Goal: Task Accomplishment & Management: Manage account settings

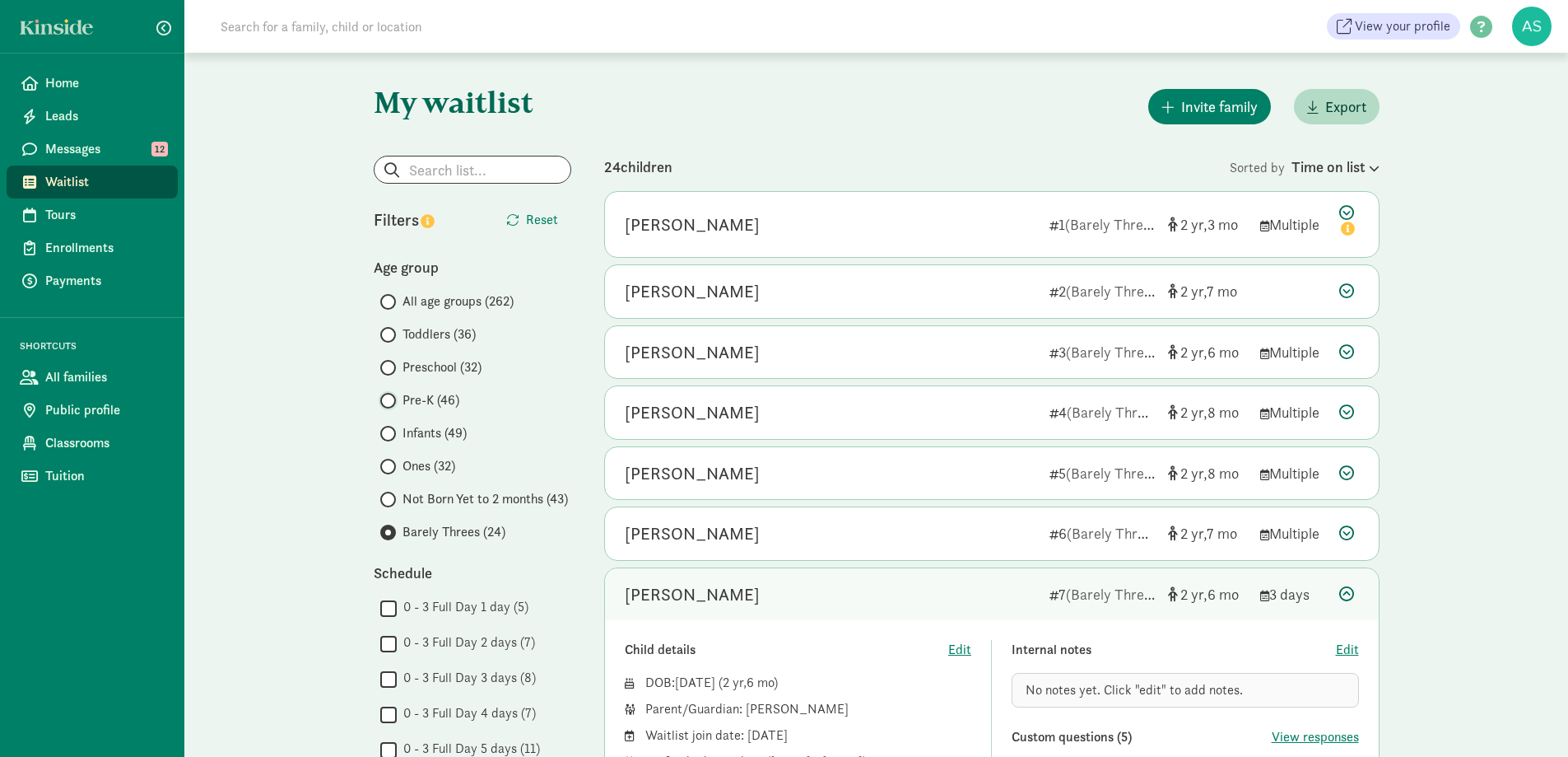
click at [390, 403] on input "Pre-K (46)" at bounding box center [385, 400] width 10 height 11
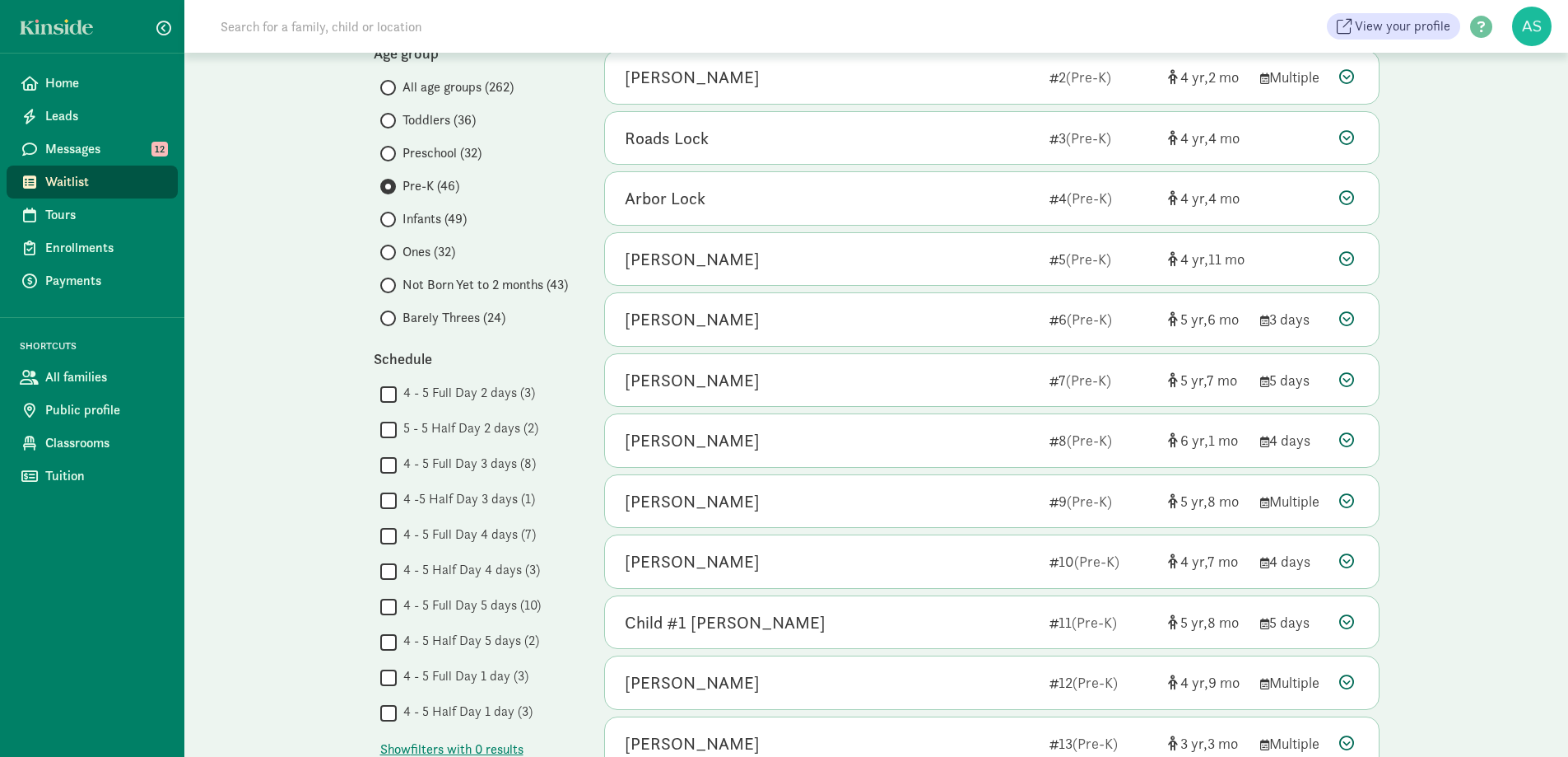
scroll to position [329, 0]
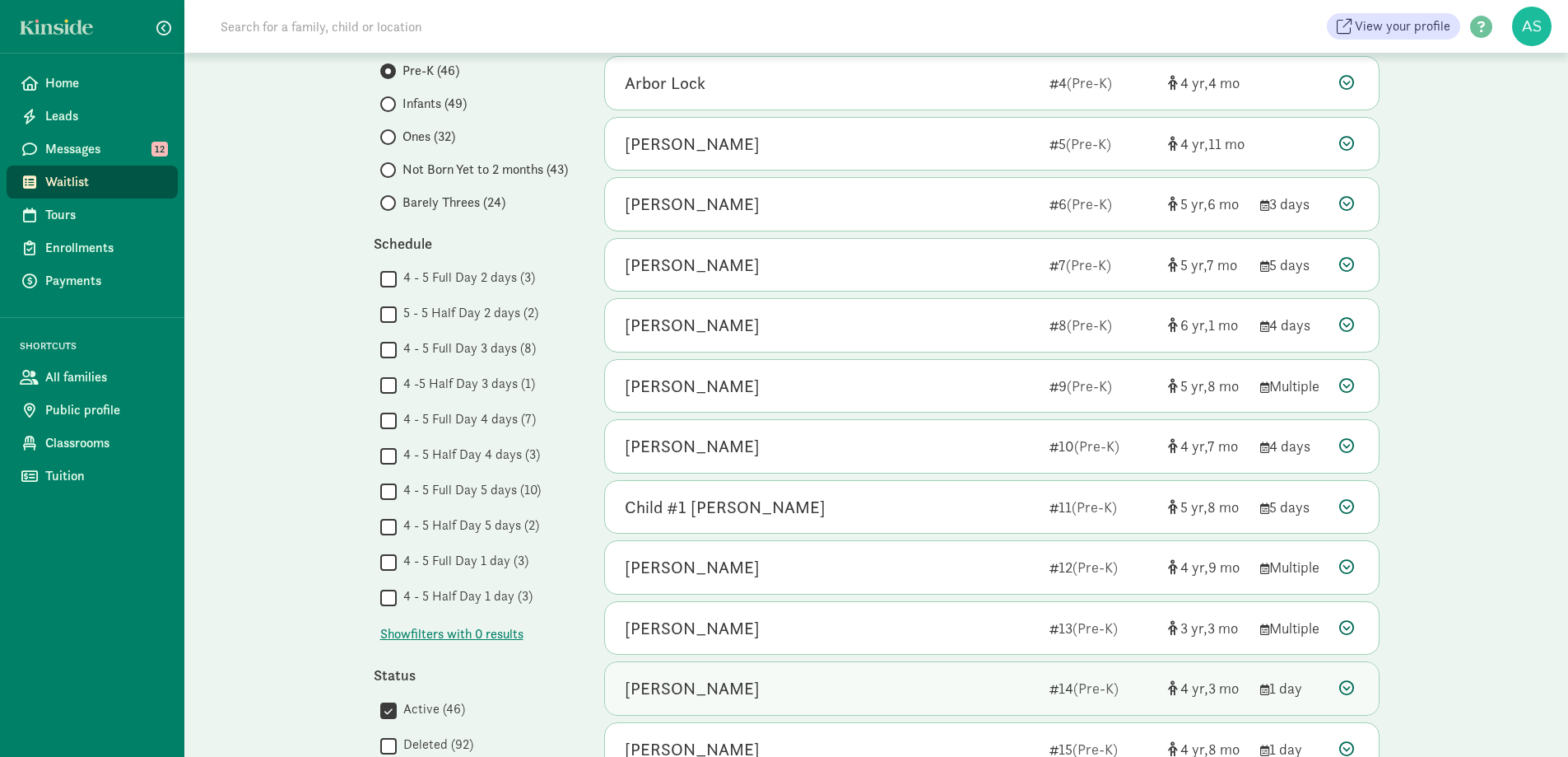
click at [805, 690] on div "Cameron Doud" at bounding box center [830, 688] width 411 height 27
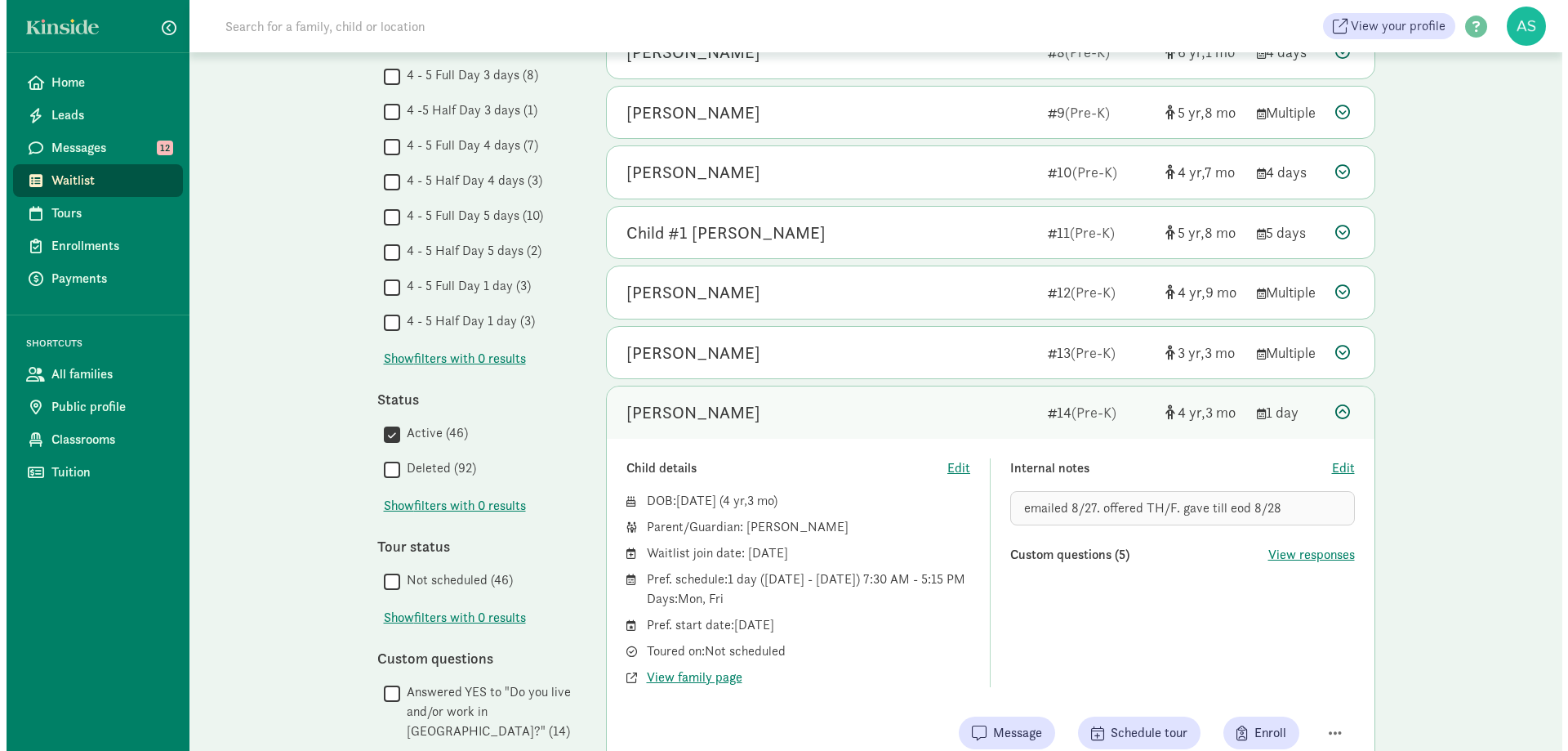
scroll to position [653, 0]
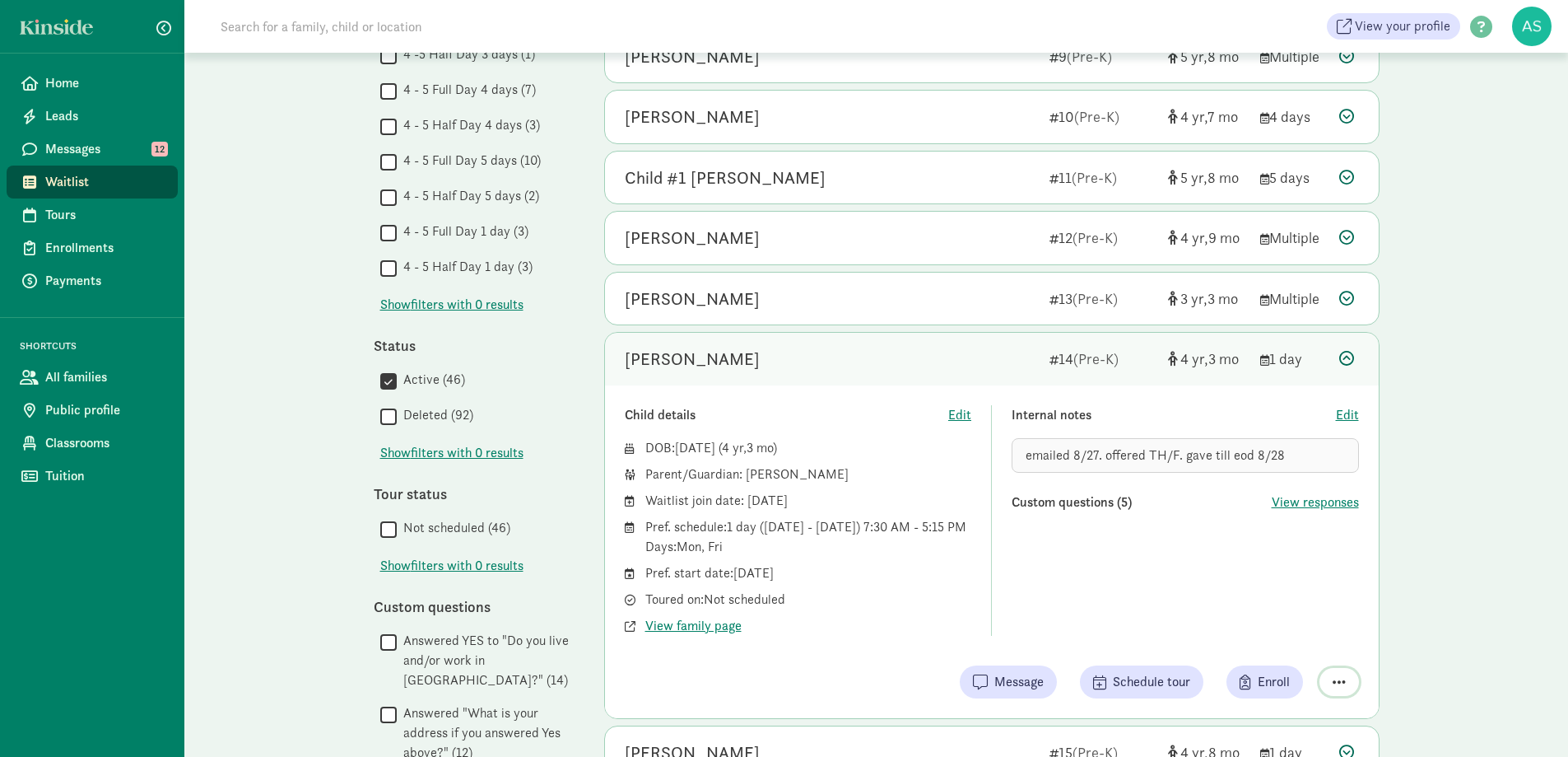
click at [1340, 678] on span "button" at bounding box center [1339, 682] width 13 height 15
click at [1278, 636] on div "Remove from list" at bounding box center [1282, 640] width 128 height 20
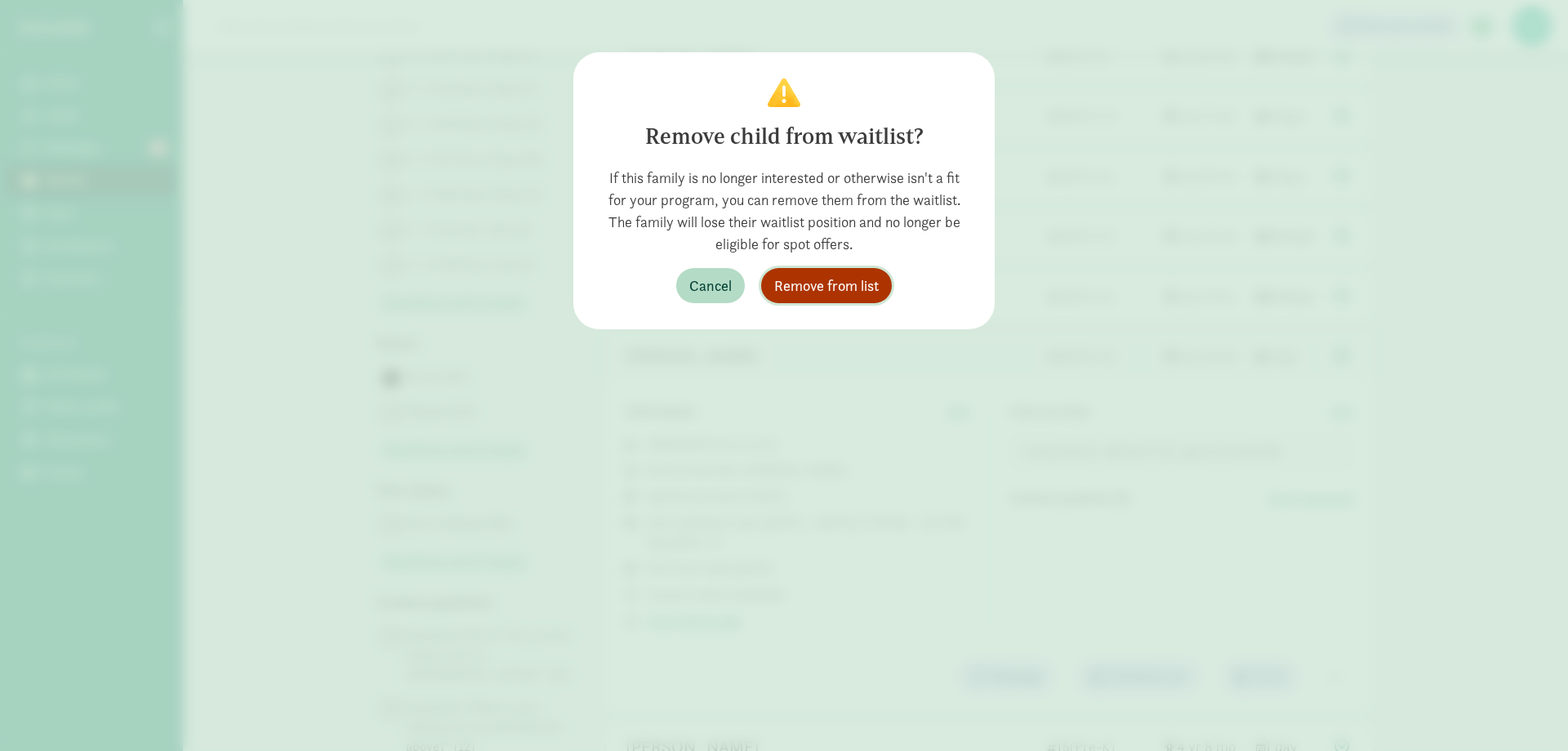
click at [856, 277] on span "Remove from list" at bounding box center [827, 285] width 104 height 22
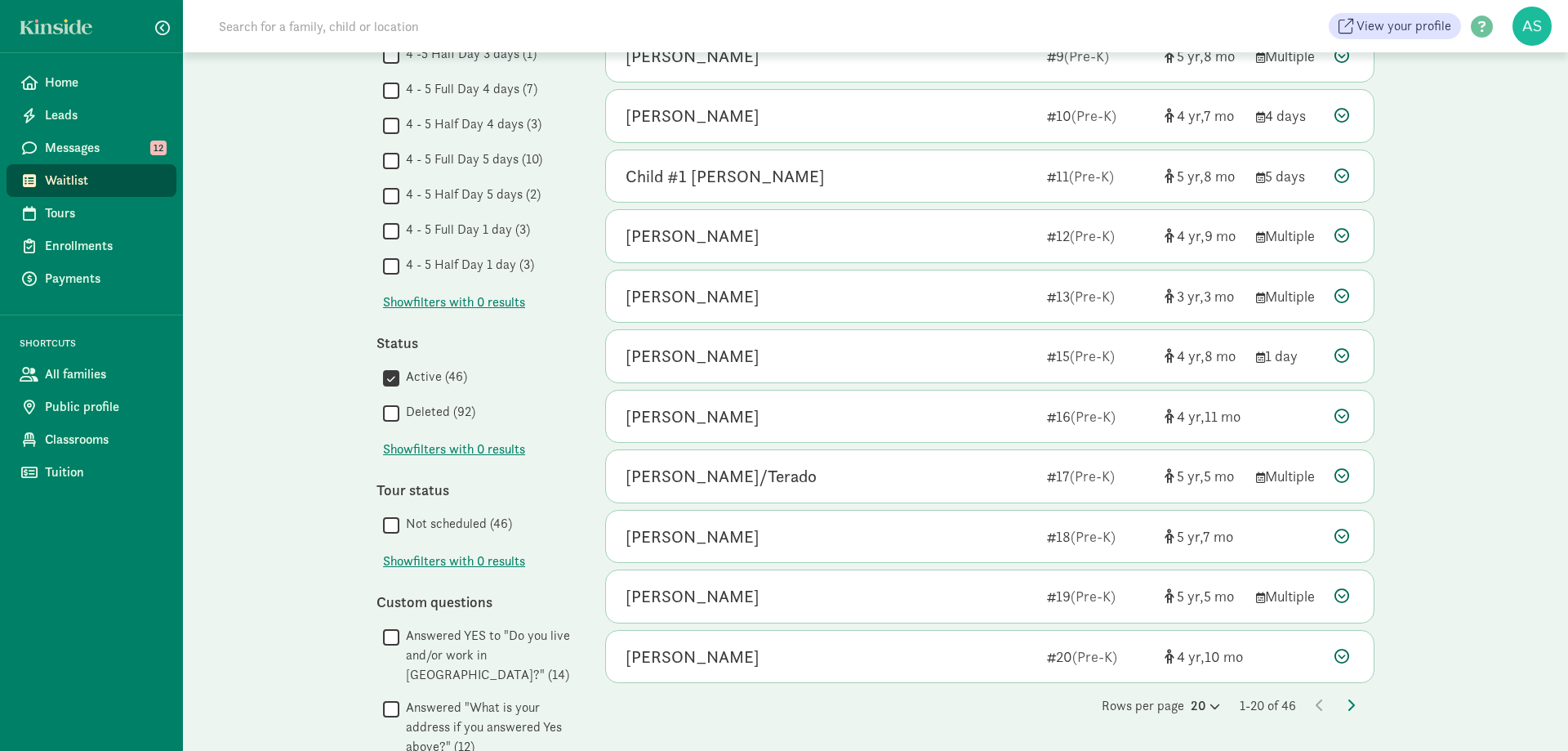
click at [1520, 543] on div "My waitlist Invite family Export Show filters Pre-K Reset Filters Reset Age gro…" at bounding box center [875, 204] width 1385 height 1611
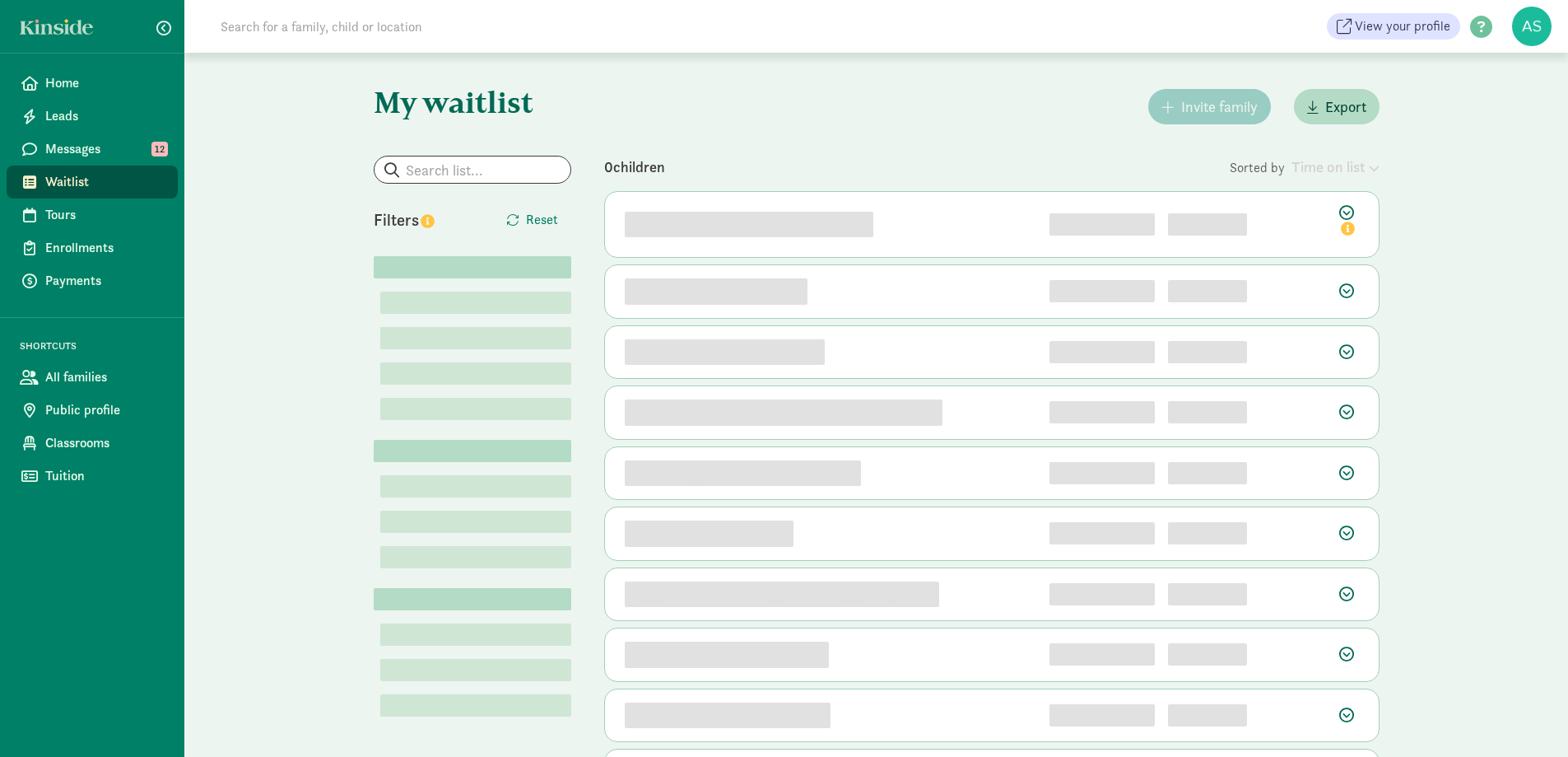
scroll to position [111, 0]
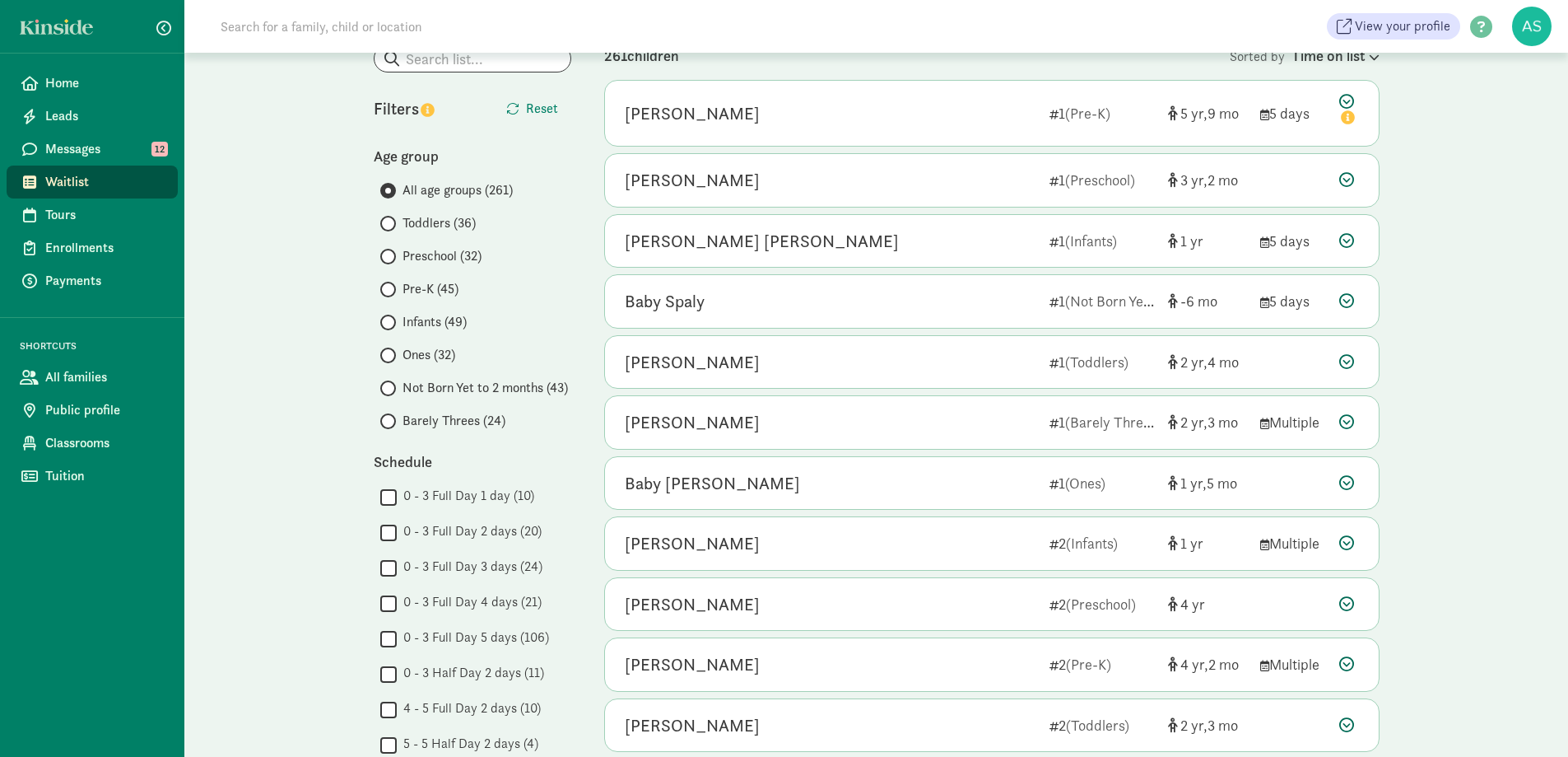
click at [394, 290] on span at bounding box center [387, 289] width 15 height 15
click at [391, 290] on input "Pre-K (45)" at bounding box center [385, 289] width 10 height 11
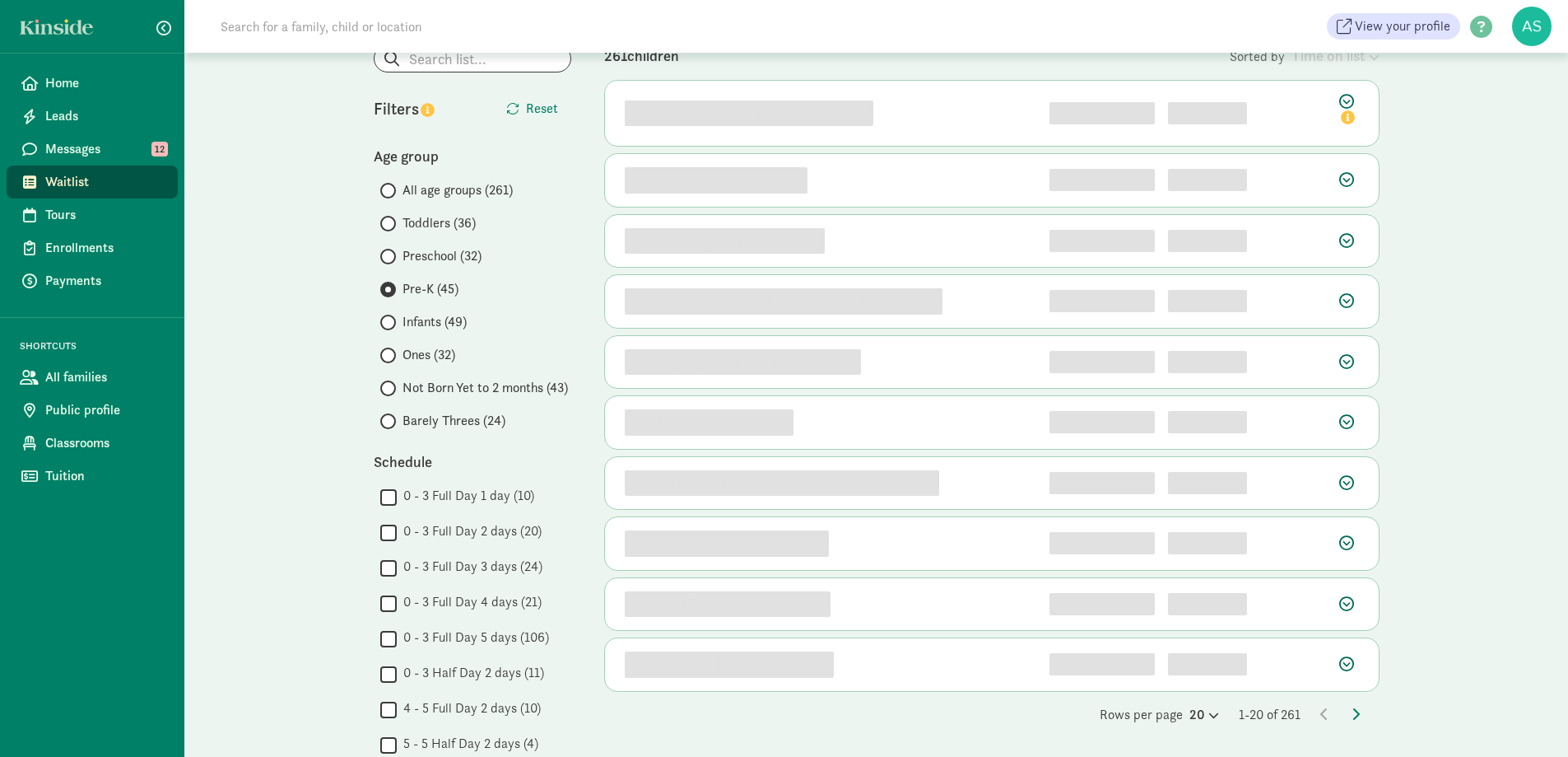
scroll to position [0, 0]
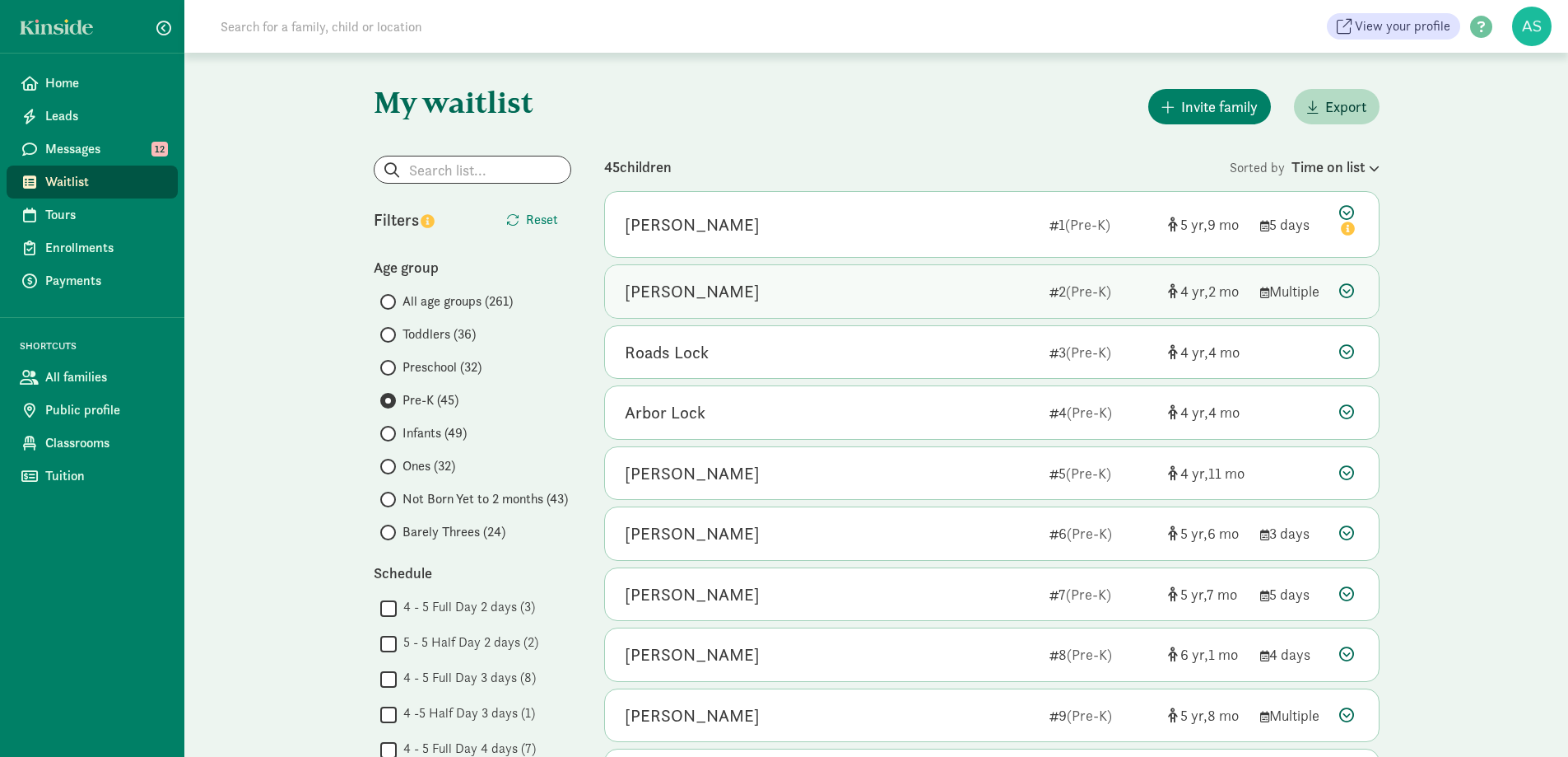
click at [742, 295] on div "[PERSON_NAME]" at bounding box center [692, 292] width 135 height 27
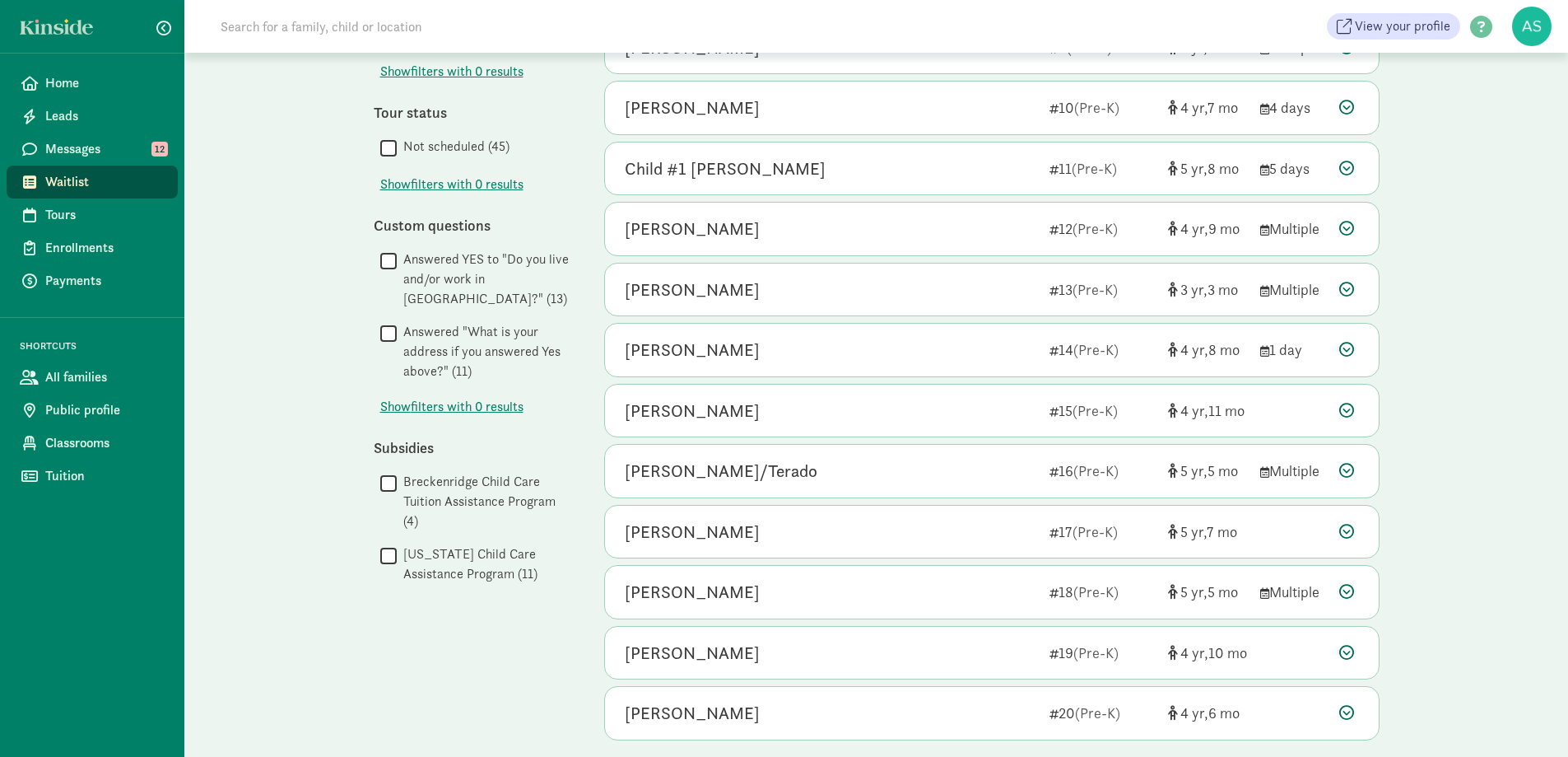
scroll to position [1088, 0]
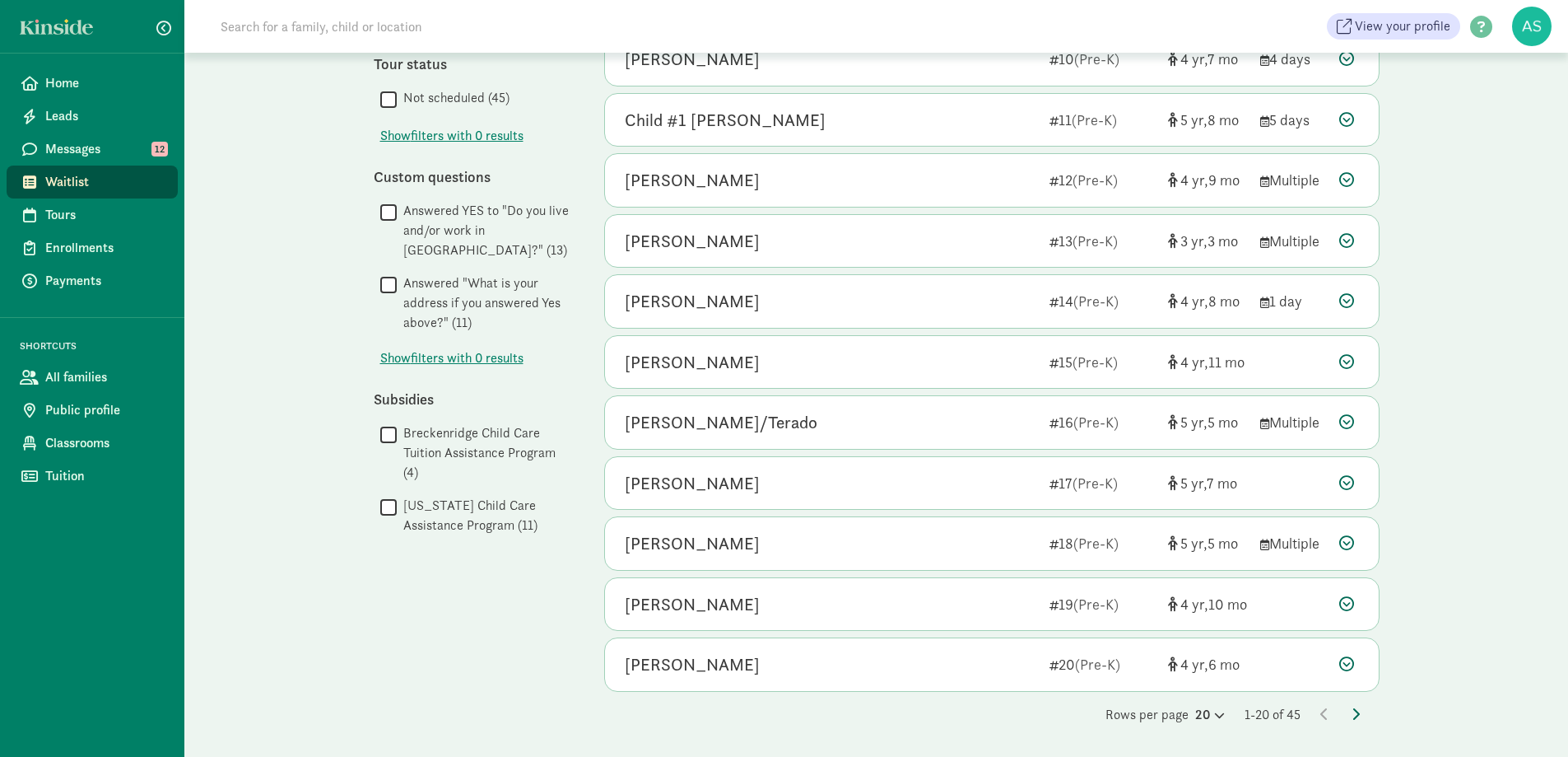
click at [1355, 709] on icon at bounding box center [1355, 714] width 9 height 13
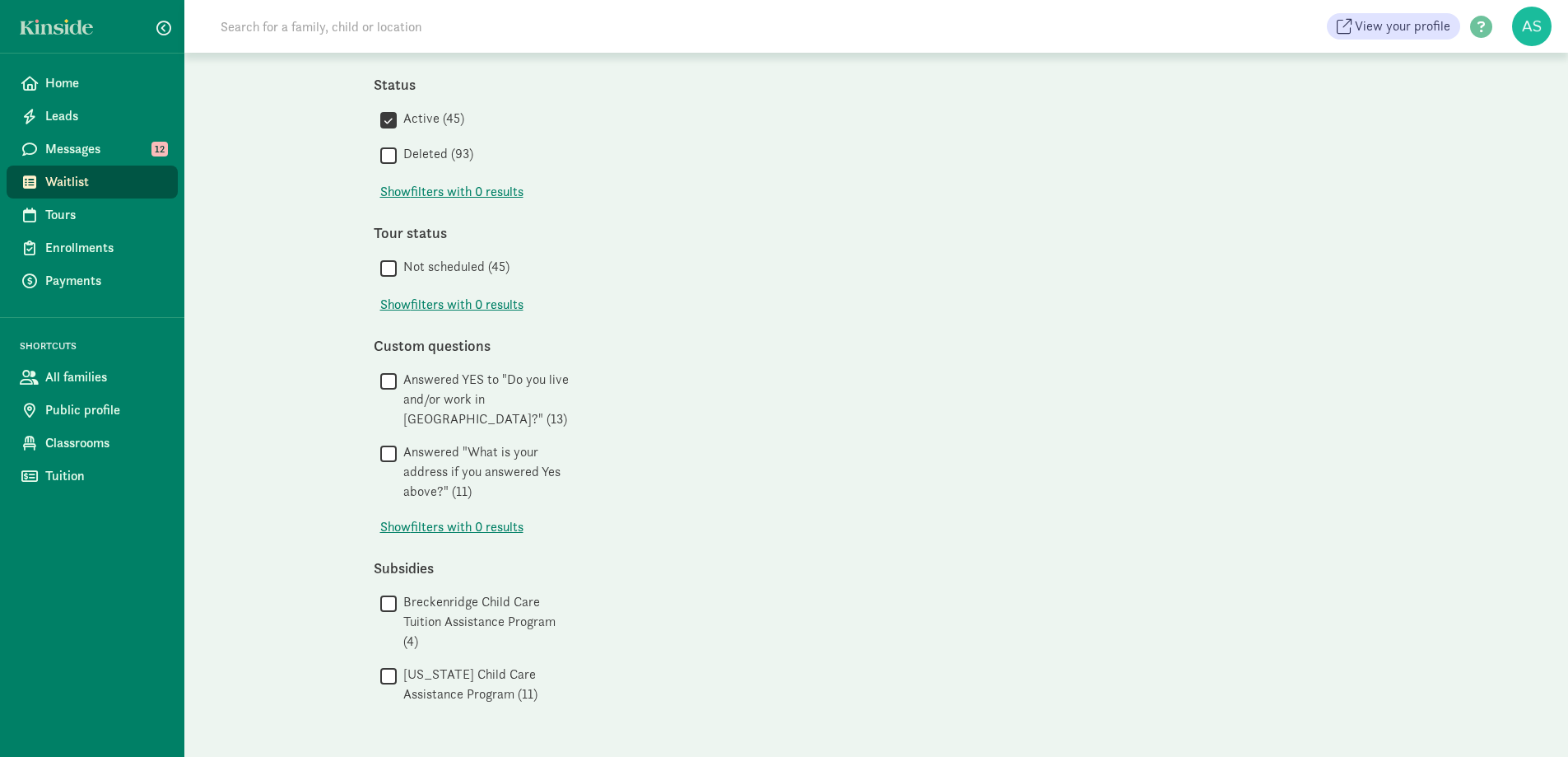
scroll to position [0, 0]
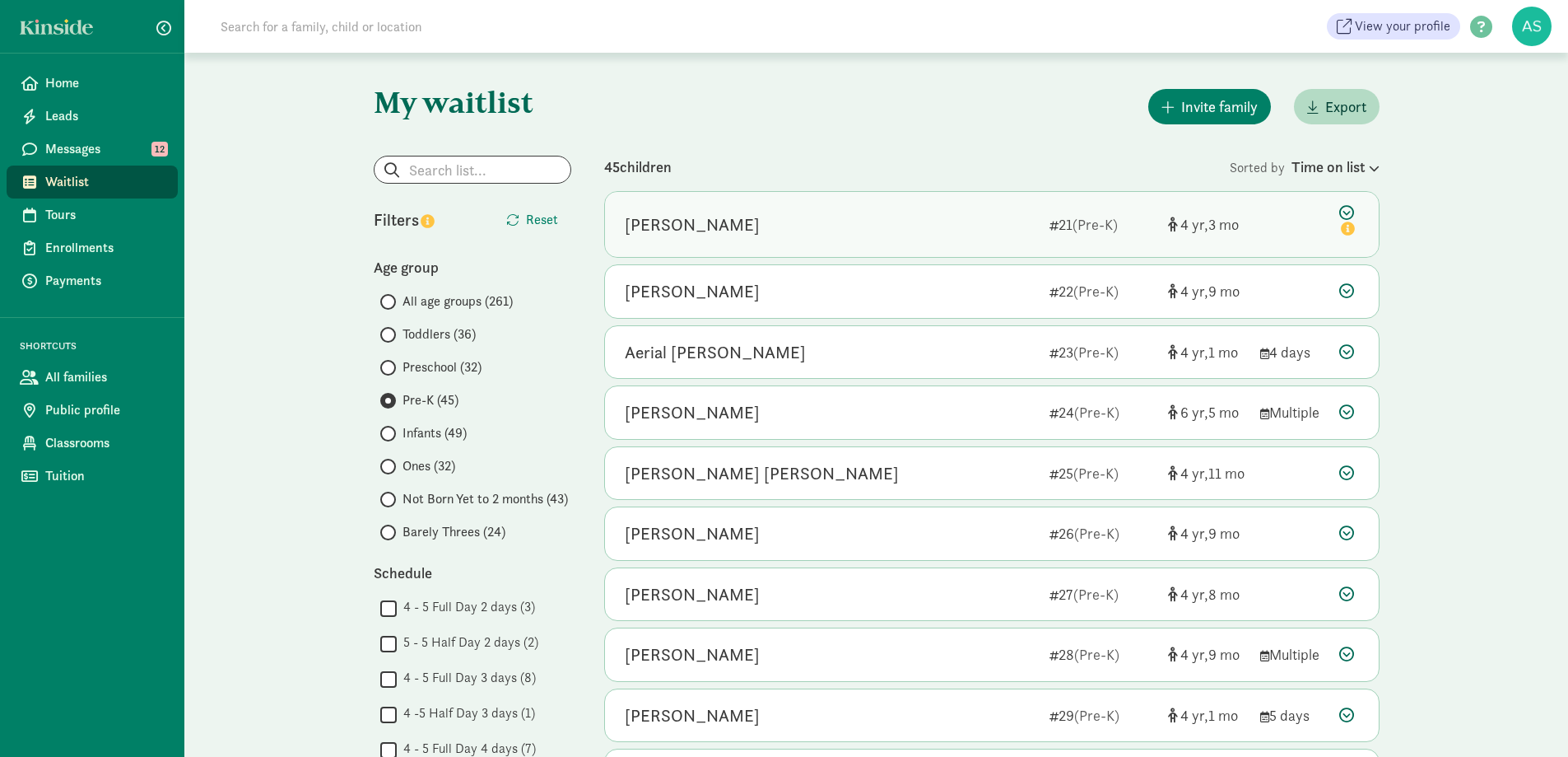
click at [783, 222] on div "[PERSON_NAME]" at bounding box center [830, 225] width 411 height 27
